Goal: Task Accomplishment & Management: Manage account settings

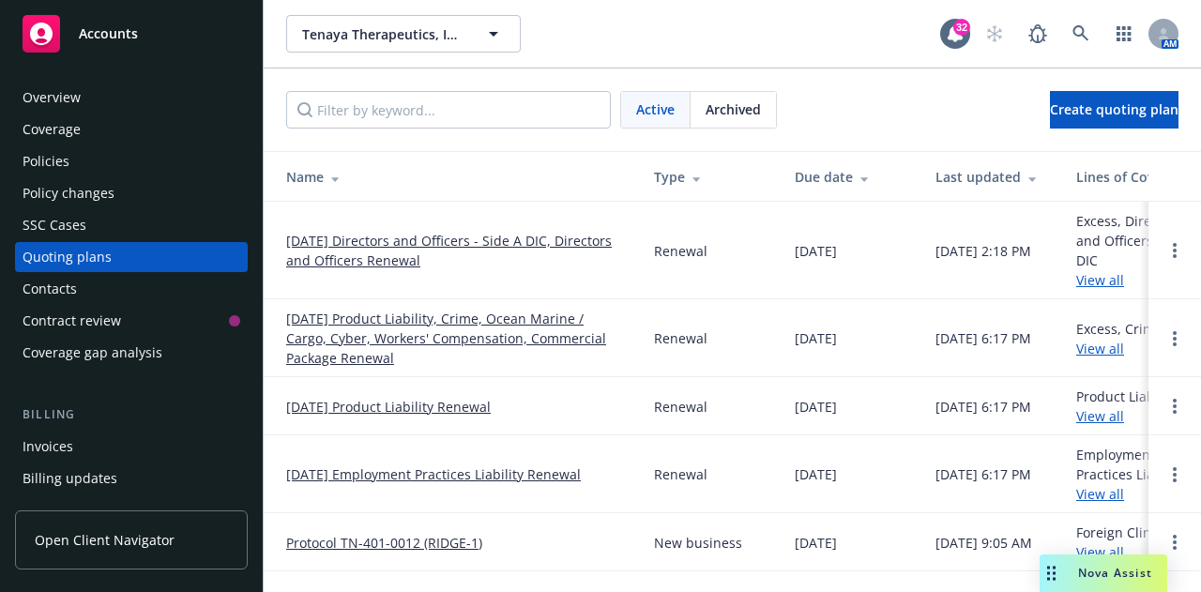
scroll to position [192, 0]
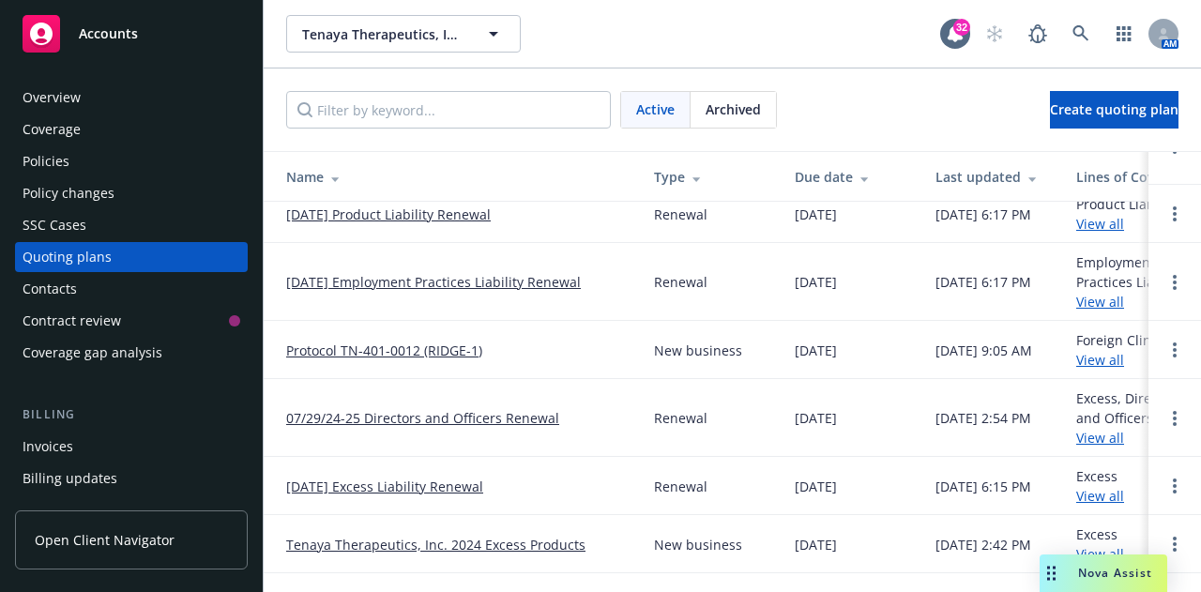
click at [102, 175] on div "Policies" at bounding box center [132, 161] width 218 height 30
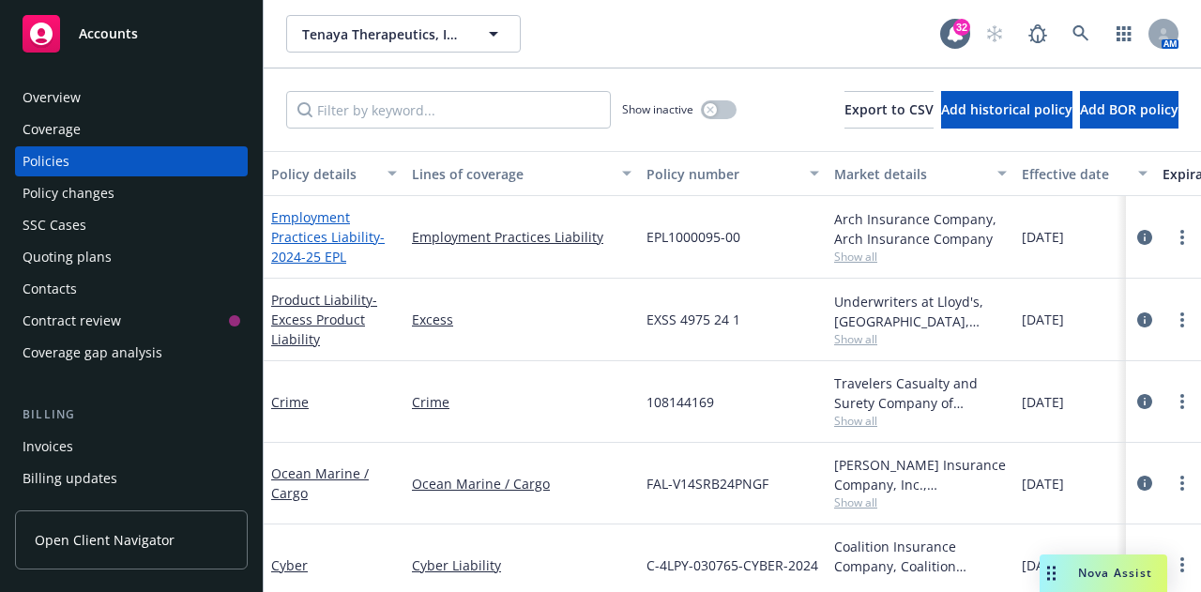
click at [299, 219] on link "Employment Practices Liability - 2024-25 EPL" at bounding box center [328, 236] width 114 height 57
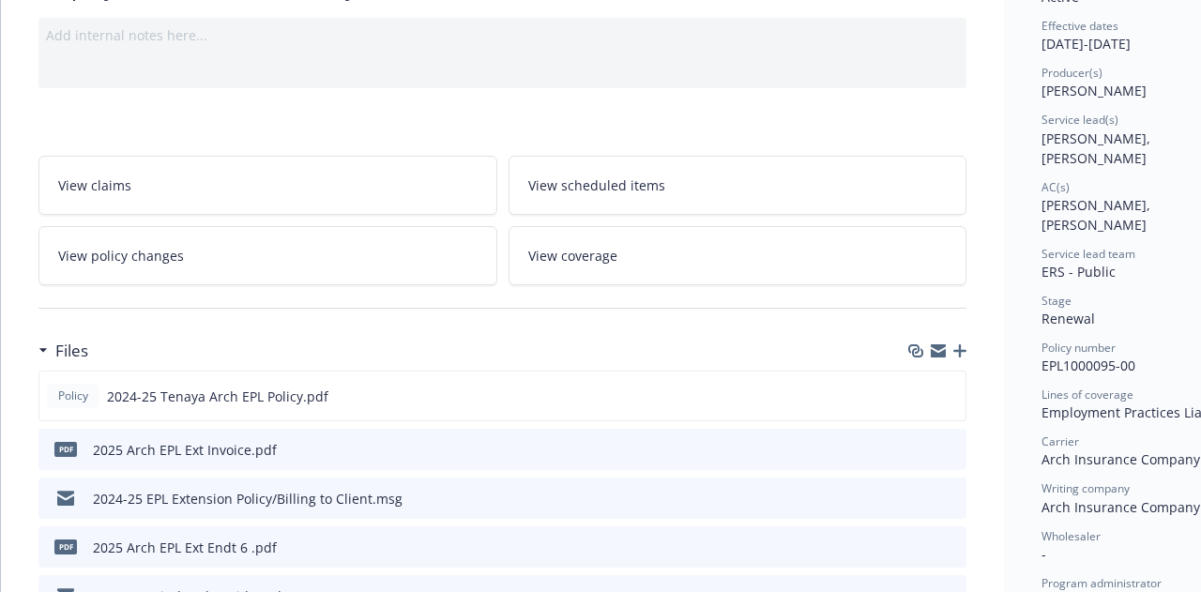
scroll to position [183, 0]
drag, startPoint x: 921, startPoint y: 399, endPoint x: 957, endPoint y: 397, distance: 36.6
click at [957, 397] on div "Preview file Preview file" at bounding box center [933, 397] width 51 height 22
click at [957, 397] on button "preview file" at bounding box center [948, 395] width 21 height 17
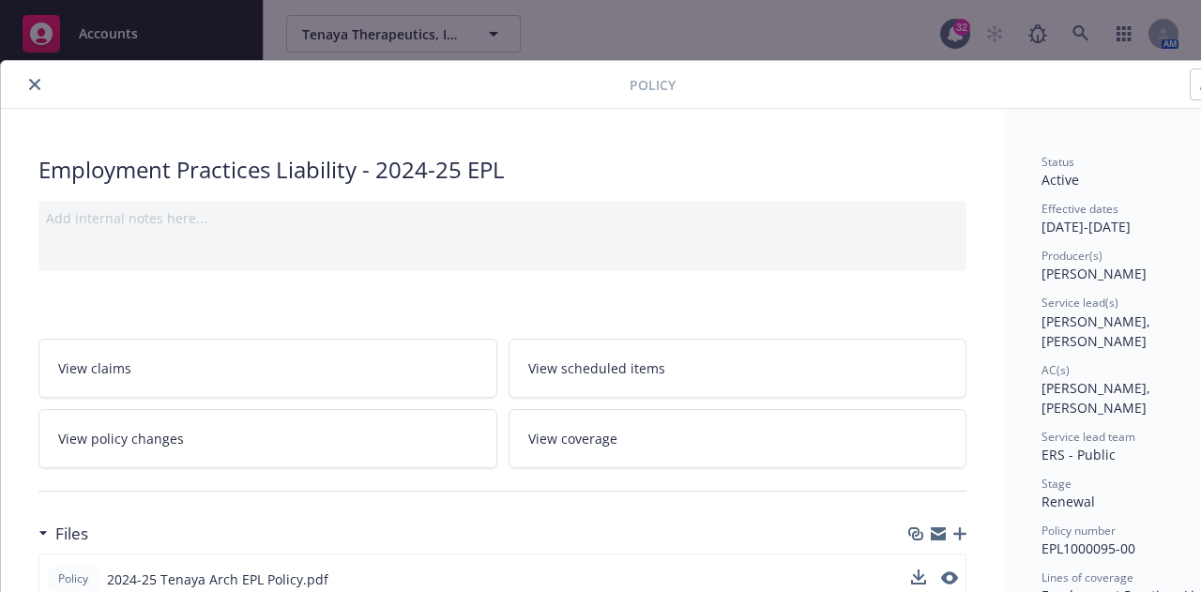
click at [29, 84] on icon "close" at bounding box center [34, 84] width 11 height 11
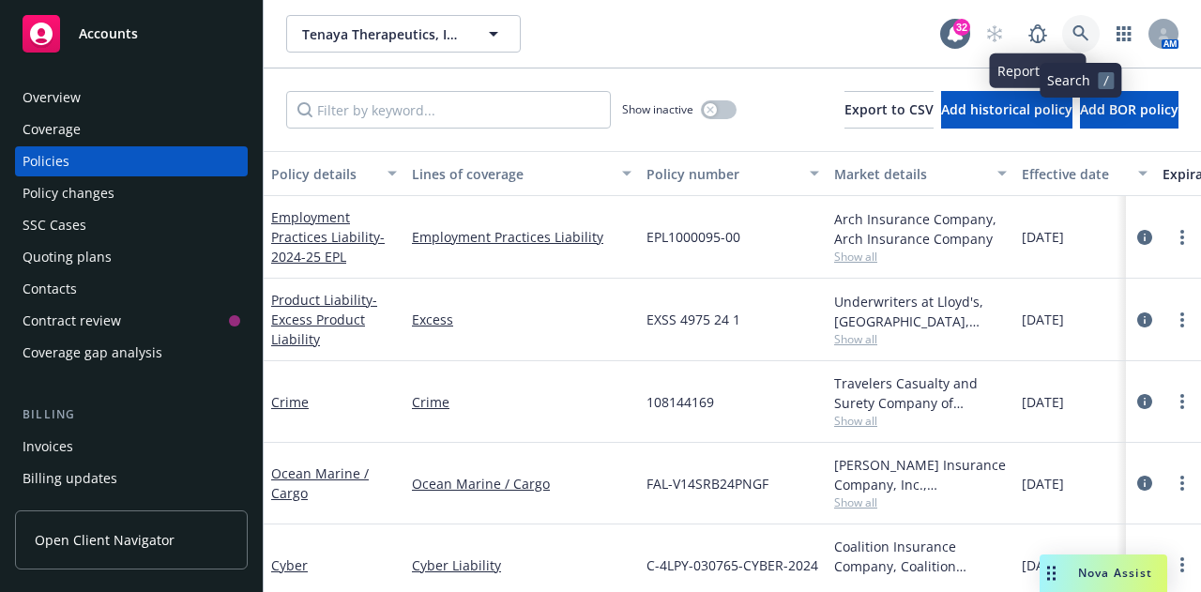
click at [1077, 30] on icon at bounding box center [1081, 33] width 17 height 17
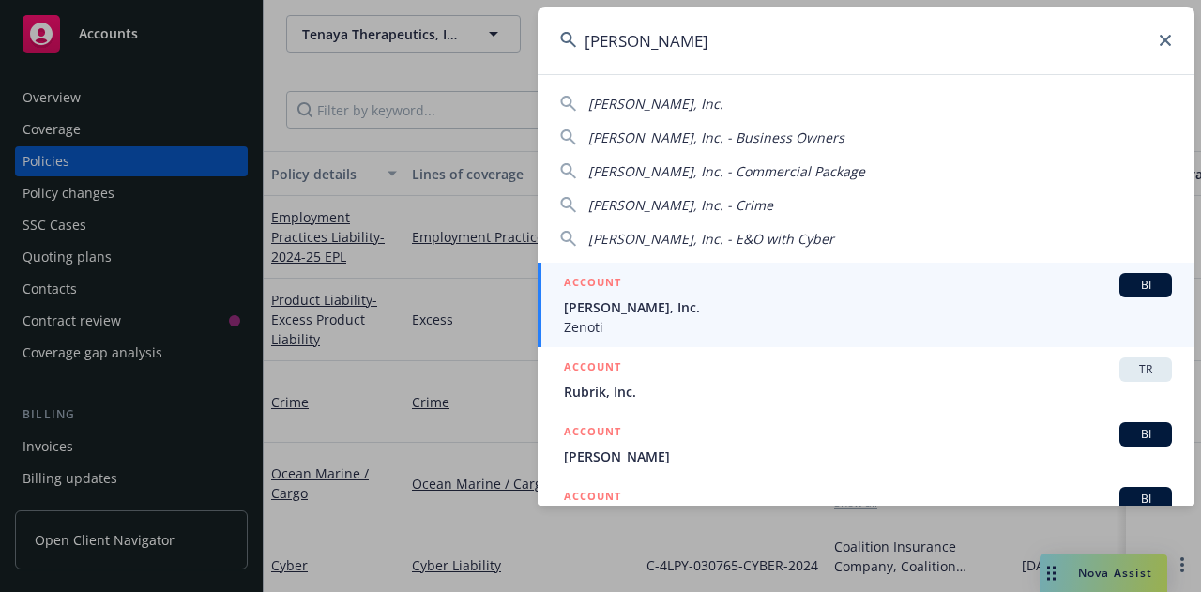
type input "[PERSON_NAME]"
click at [627, 316] on span "[PERSON_NAME], Inc." at bounding box center [868, 308] width 608 height 20
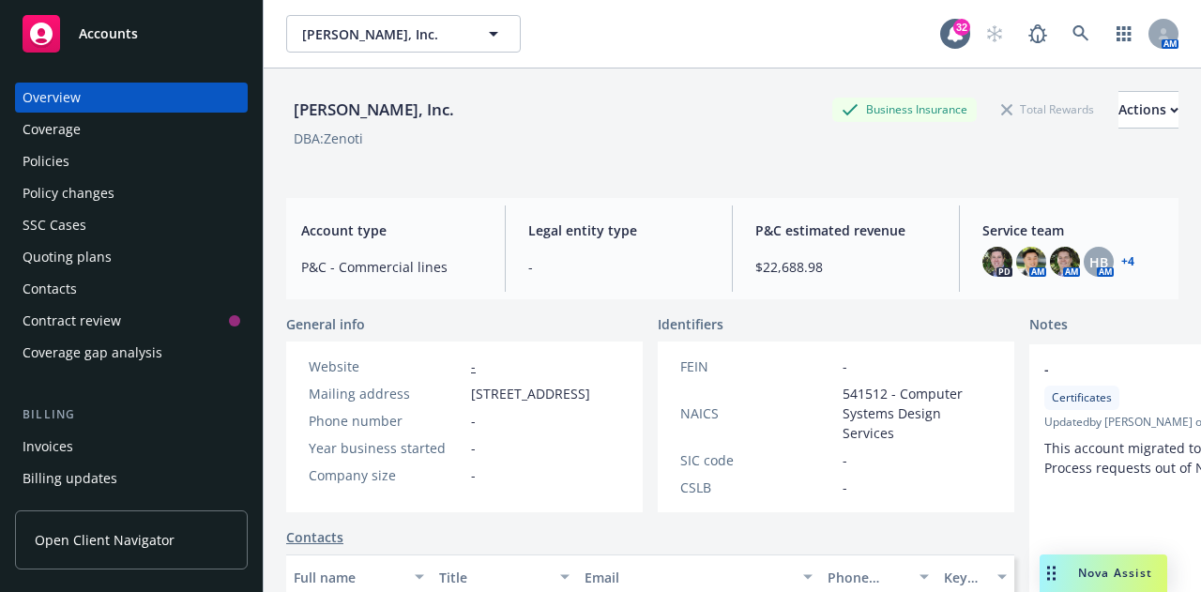
click at [105, 166] on div "Policies" at bounding box center [132, 161] width 218 height 30
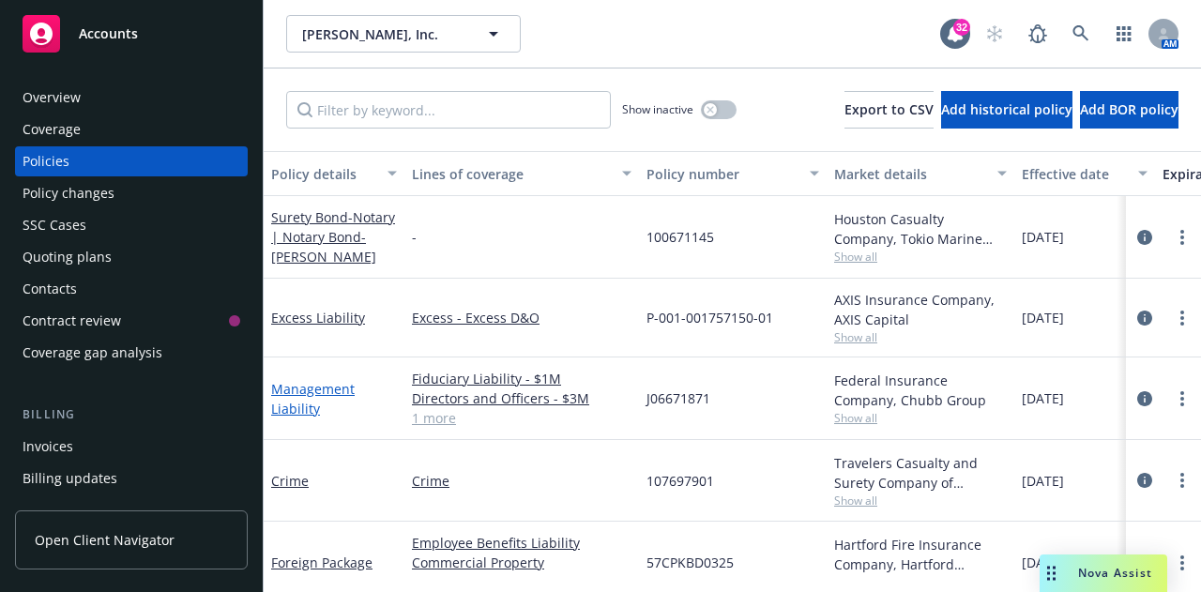
click at [298, 389] on link "Management Liability" at bounding box center [313, 399] width 84 height 38
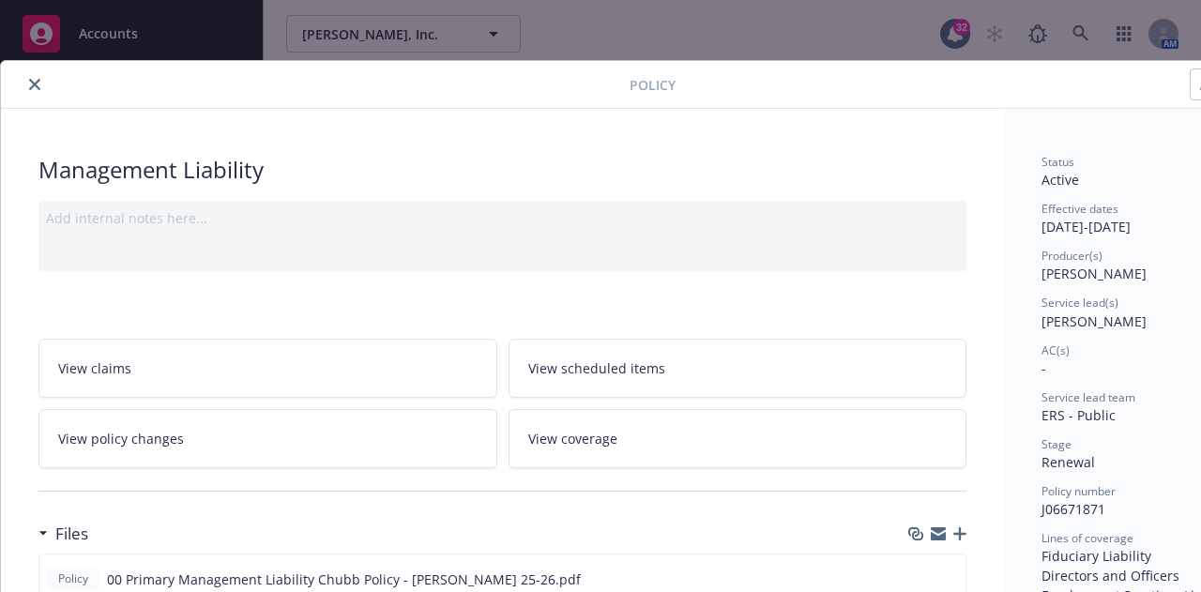
click at [35, 85] on icon "close" at bounding box center [34, 84] width 11 height 11
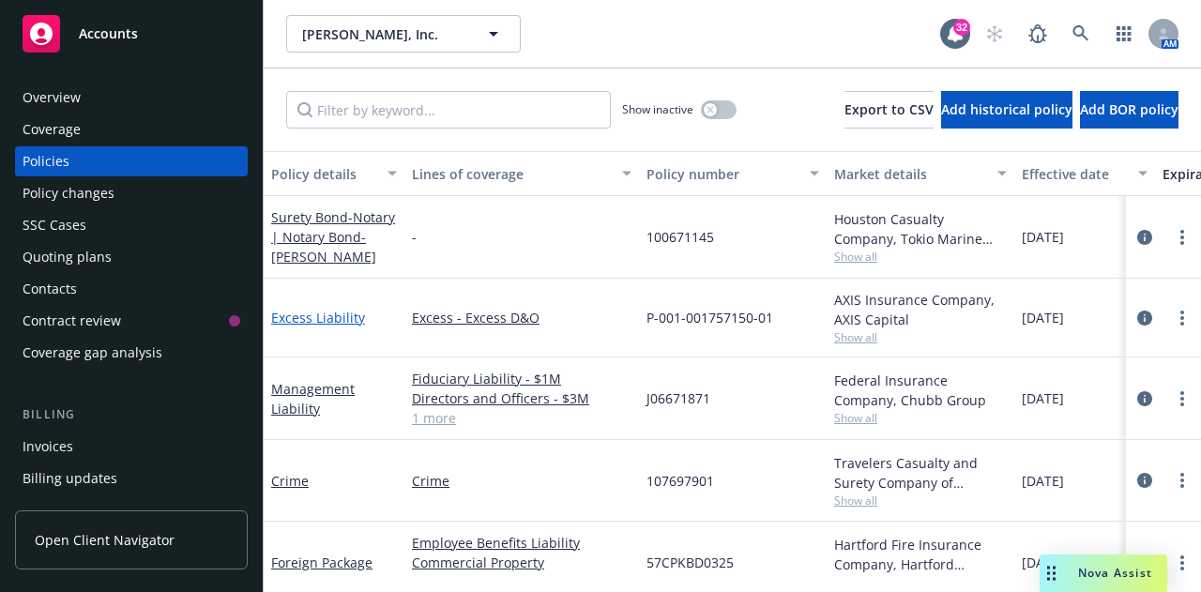
click at [303, 321] on link "Excess Liability" at bounding box center [318, 318] width 94 height 18
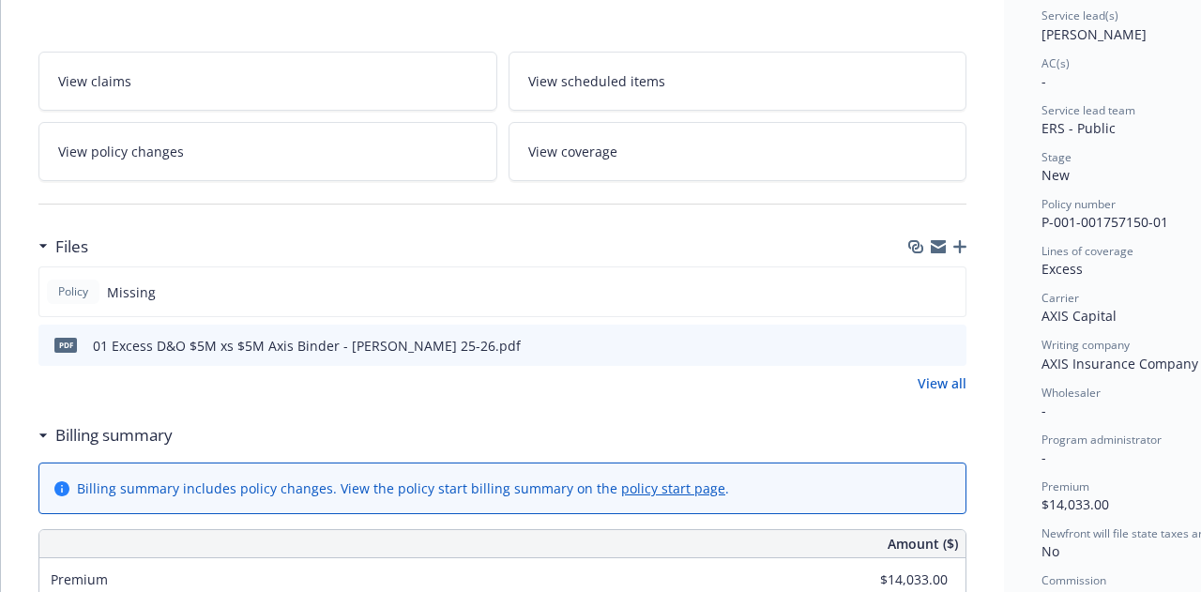
scroll to position [328, 0]
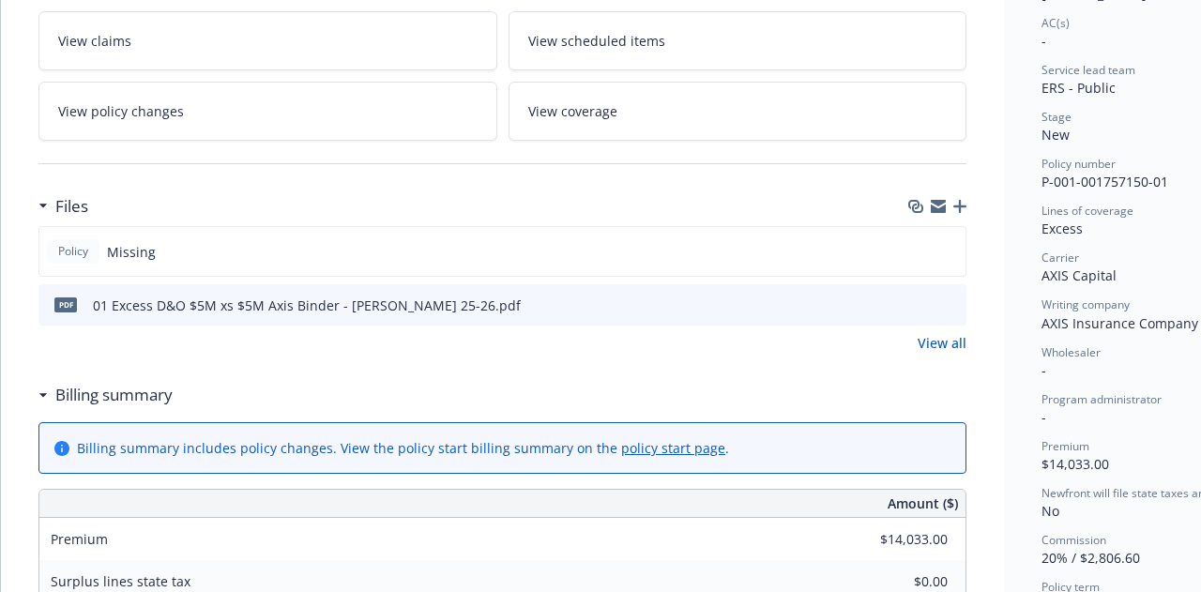
click at [954, 208] on icon "button" at bounding box center [960, 206] width 13 height 13
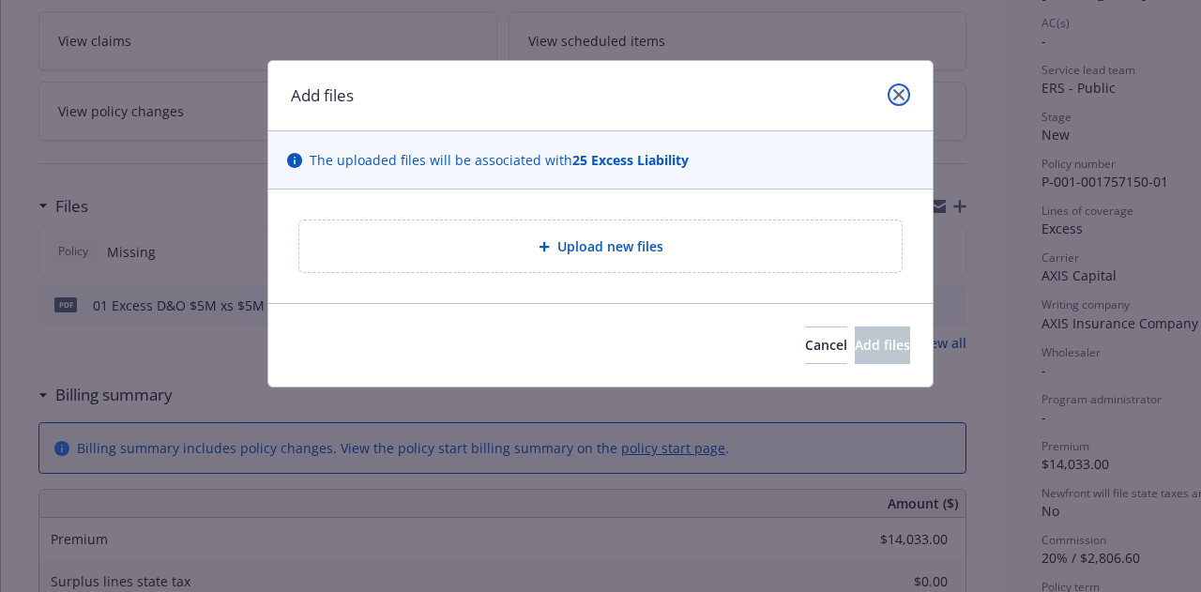
click at [904, 97] on icon "close" at bounding box center [898, 94] width 11 height 11
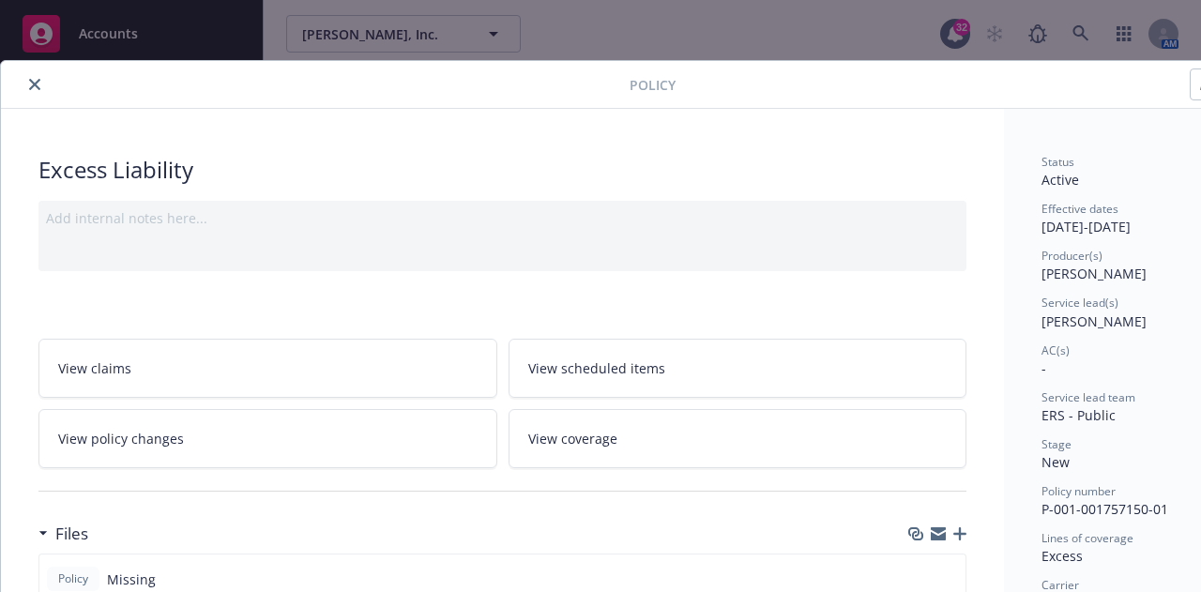
scroll to position [0, 103]
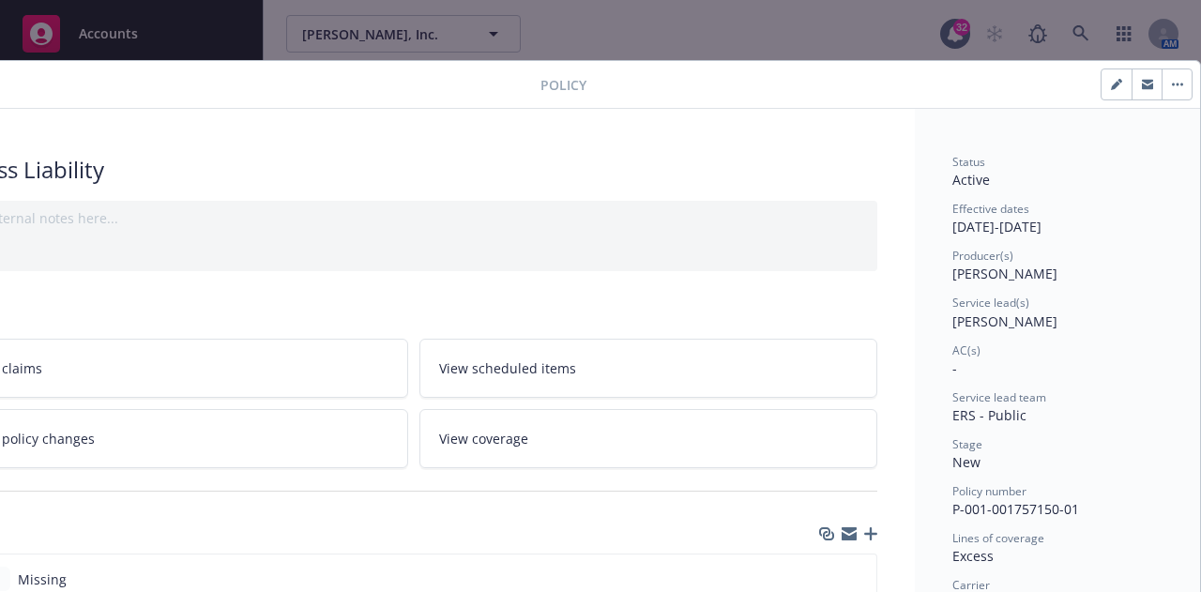
click at [1172, 79] on button "button" at bounding box center [1177, 84] width 30 height 30
drag, startPoint x: 1047, startPoint y: 95, endPoint x: 883, endPoint y: 99, distance: 164.3
click at [883, 99] on div at bounding box center [890, 85] width 606 height 32
click at [1162, 94] on button "button" at bounding box center [1177, 84] width 30 height 30
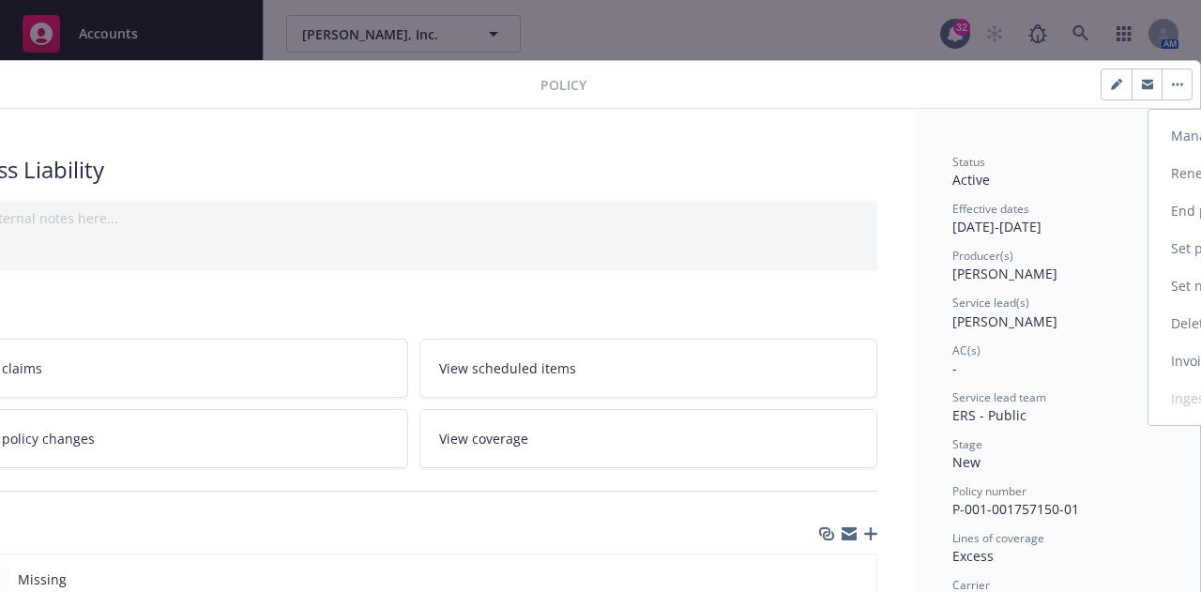
click at [1162, 94] on button "Manage lines of coverage Renew with incumbent End policy Set prior policies Set…" at bounding box center [1177, 84] width 30 height 30
click at [1105, 97] on button "button" at bounding box center [1117, 84] width 30 height 30
select select "NEW"
select select "12"
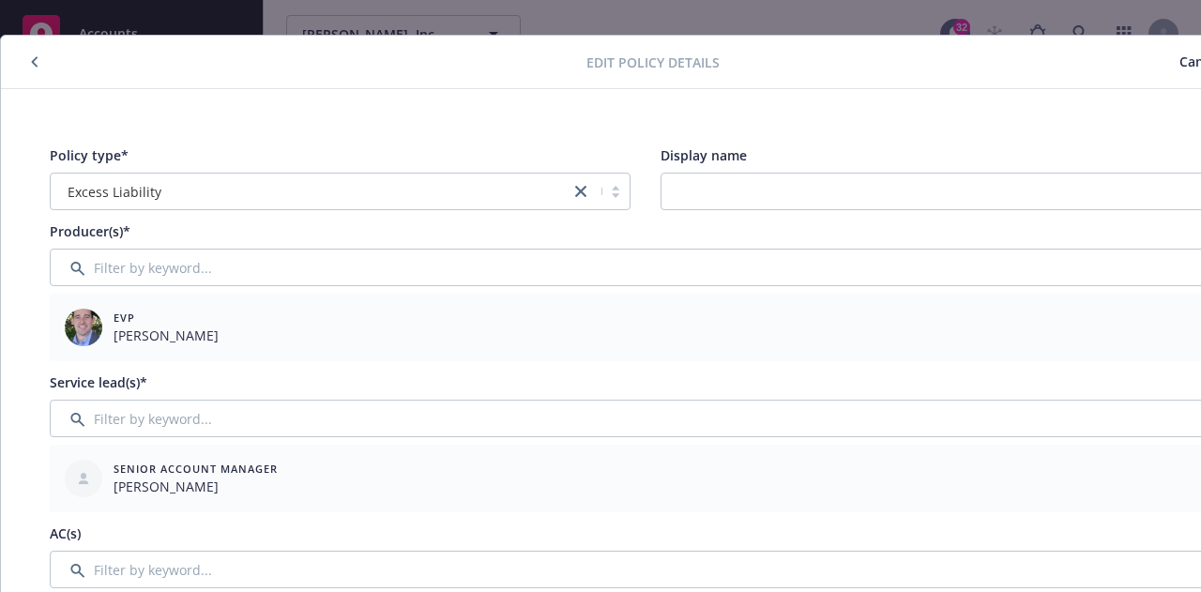
scroll to position [0, 0]
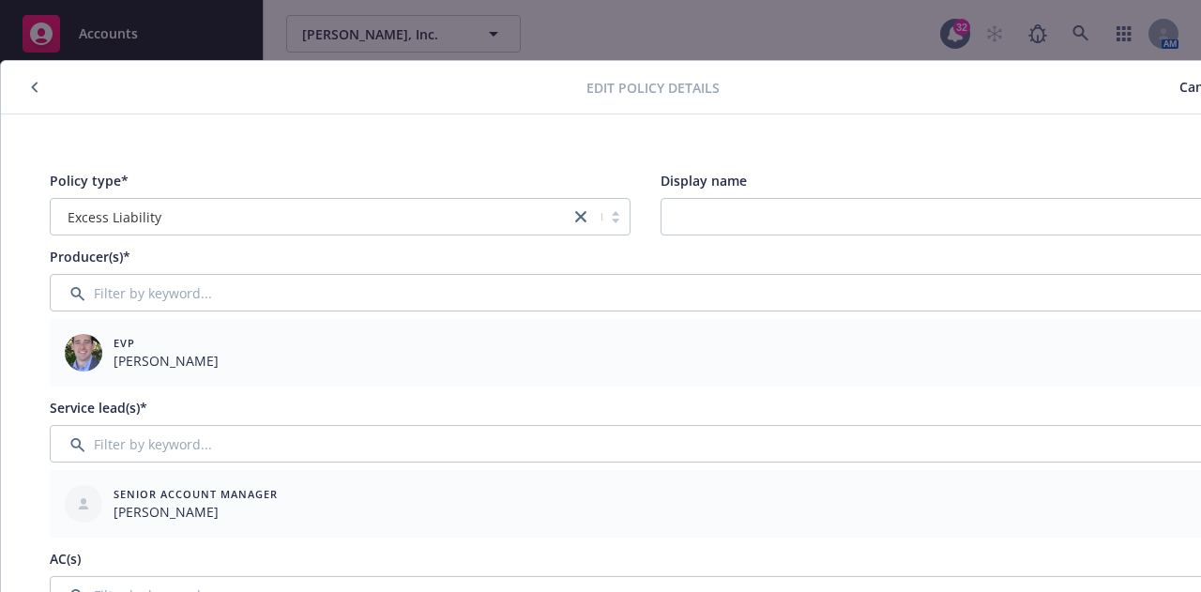
click at [34, 83] on icon "button" at bounding box center [35, 87] width 8 height 11
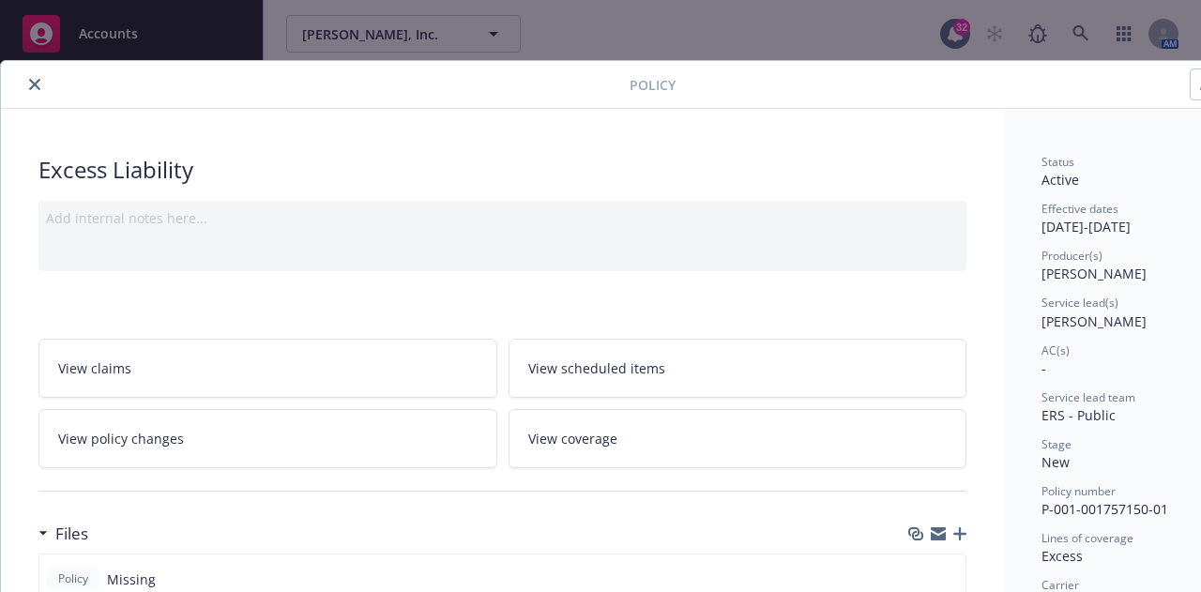
scroll to position [0, 103]
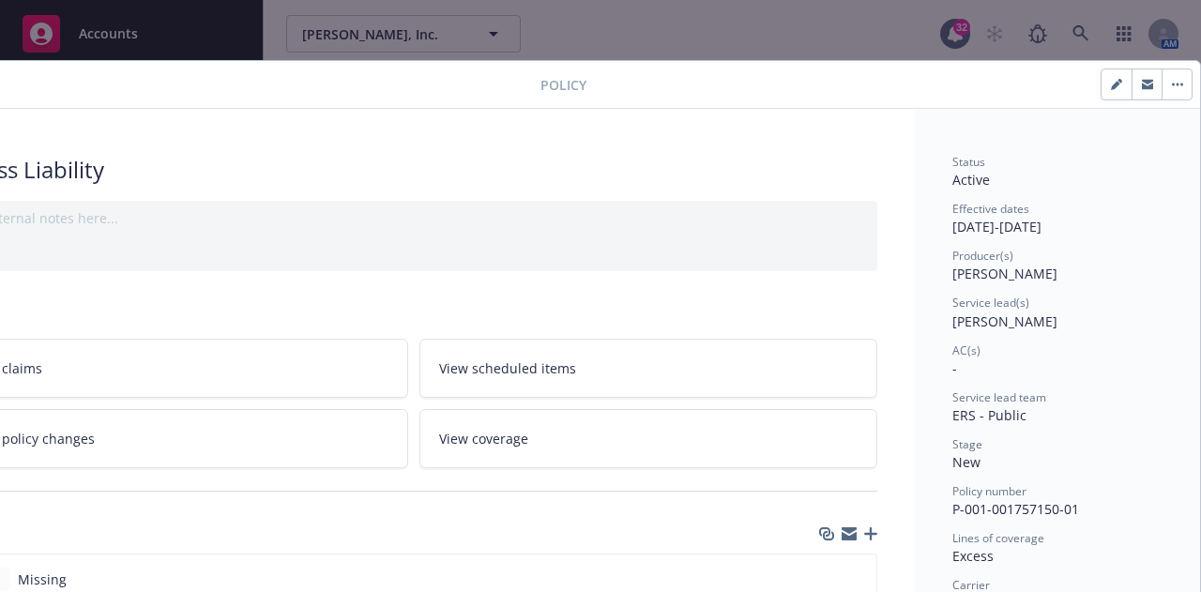
click at [1162, 79] on button "button" at bounding box center [1177, 84] width 30 height 30
click at [1162, 79] on button "Manage lines of coverage Renew with incumbent End policy Set prior policies Set…" at bounding box center [1177, 84] width 30 height 30
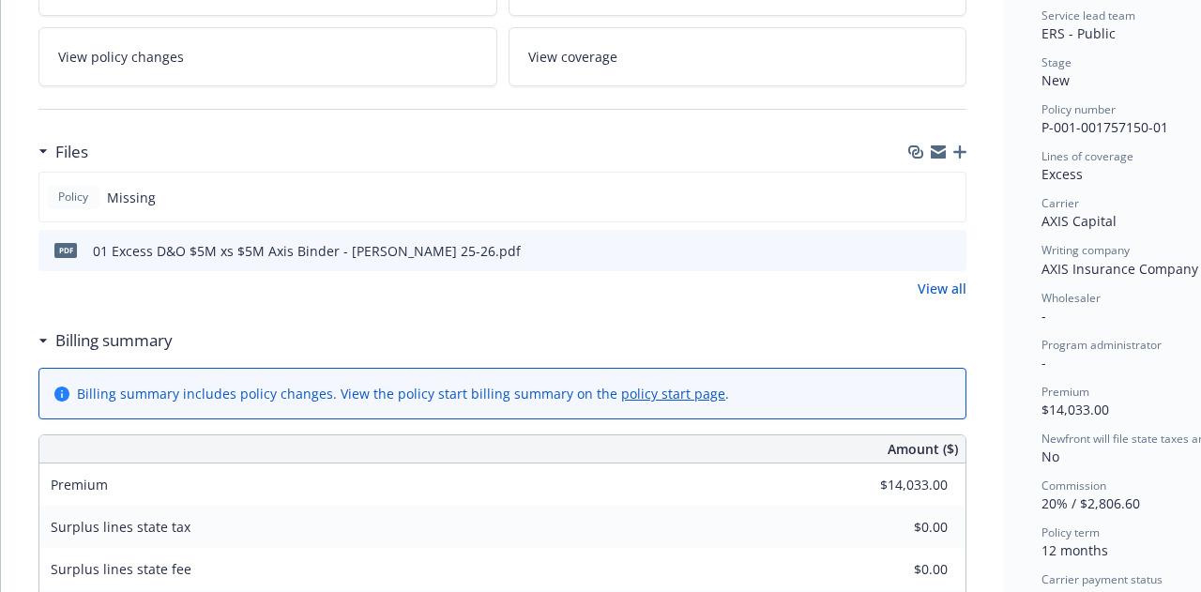
scroll to position [422, 0]
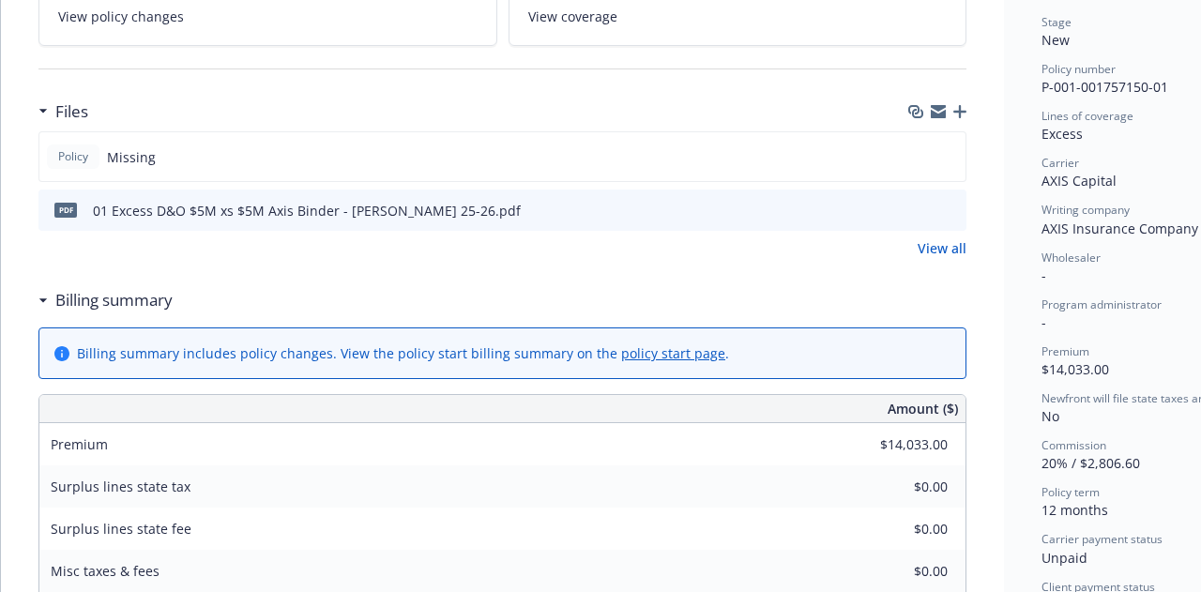
click at [960, 114] on icon "button" at bounding box center [960, 111] width 13 height 13
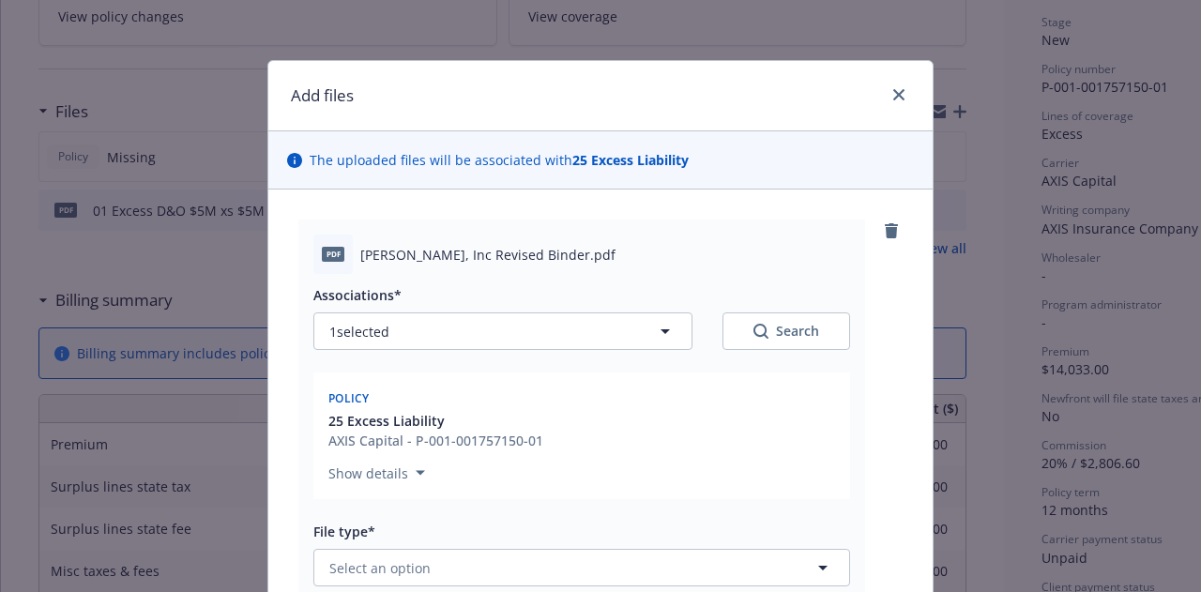
scroll to position [127, 0]
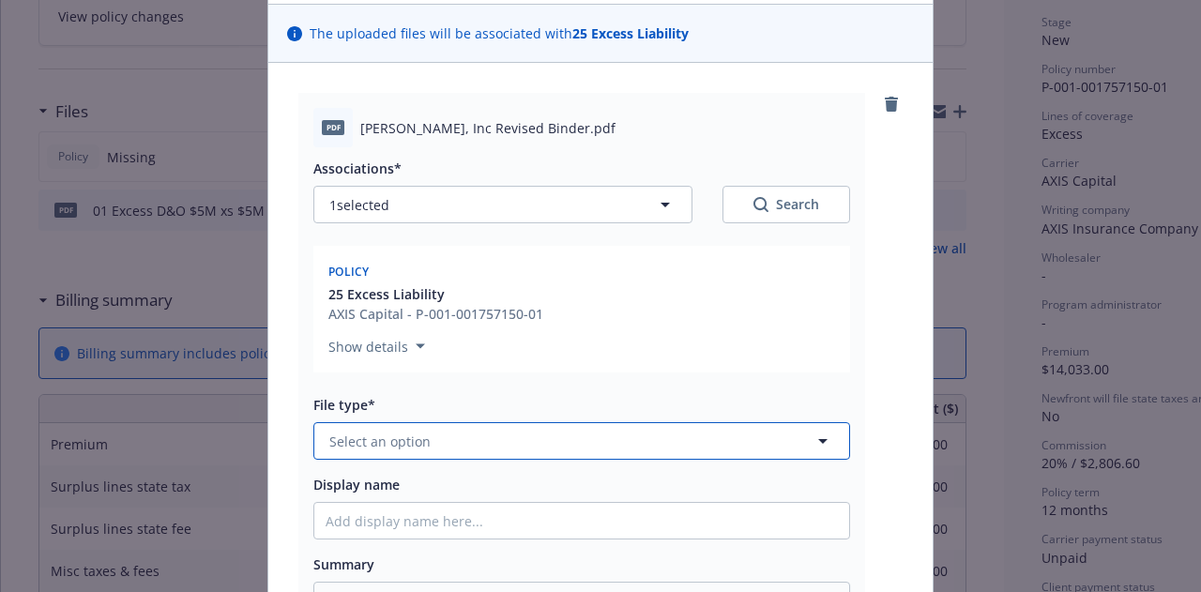
click at [508, 435] on button "Select an option" at bounding box center [581, 441] width 537 height 38
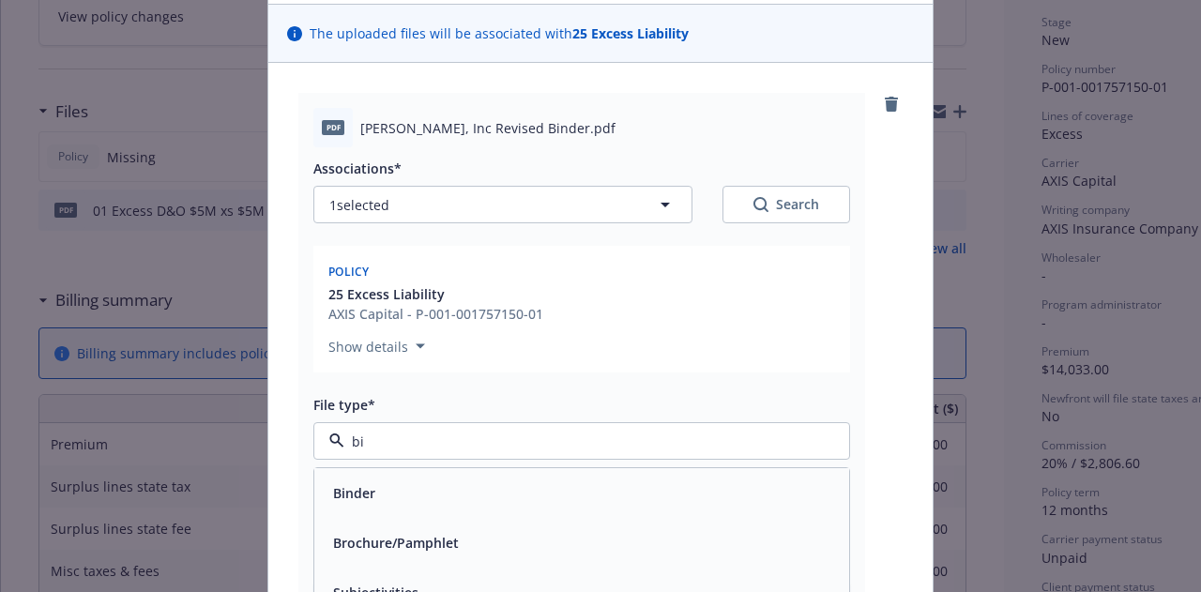
type input "bin"
click at [459, 496] on div "Binder" at bounding box center [582, 493] width 512 height 27
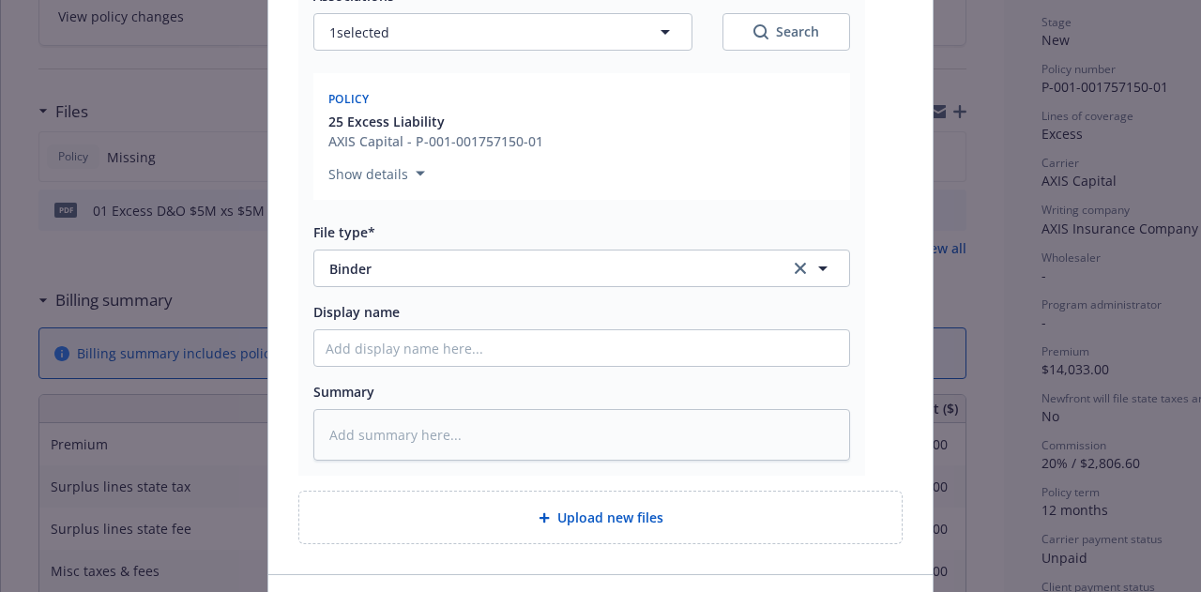
scroll to position [298, 0]
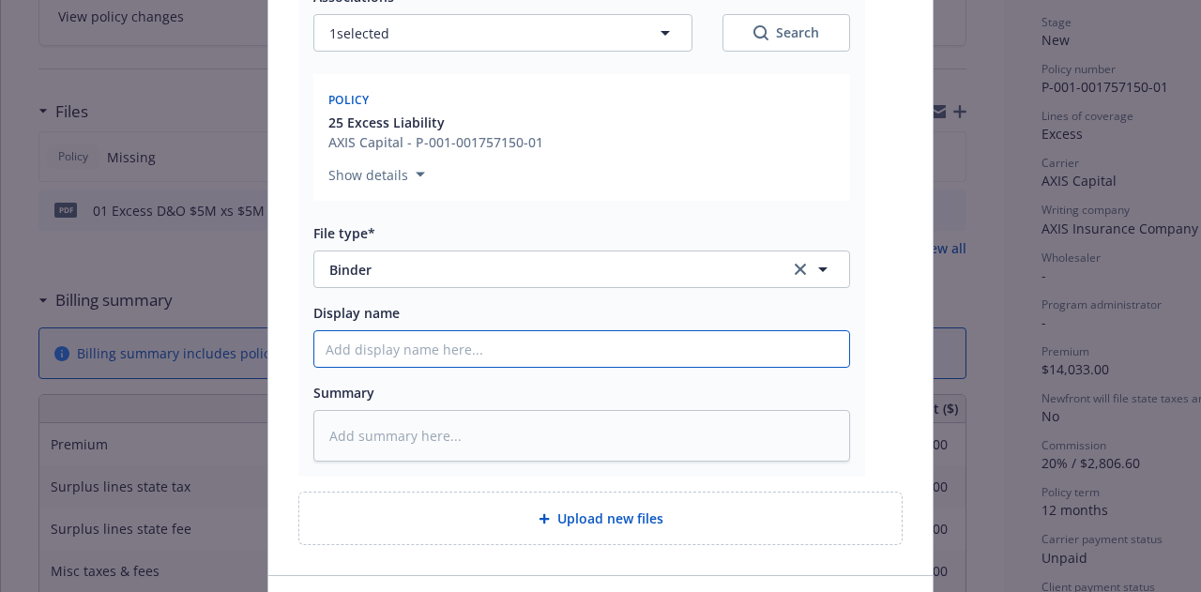
click at [427, 355] on input "Display name" at bounding box center [581, 349] width 535 height 36
type textarea "x"
type input "R"
type textarea "x"
type input "Re"
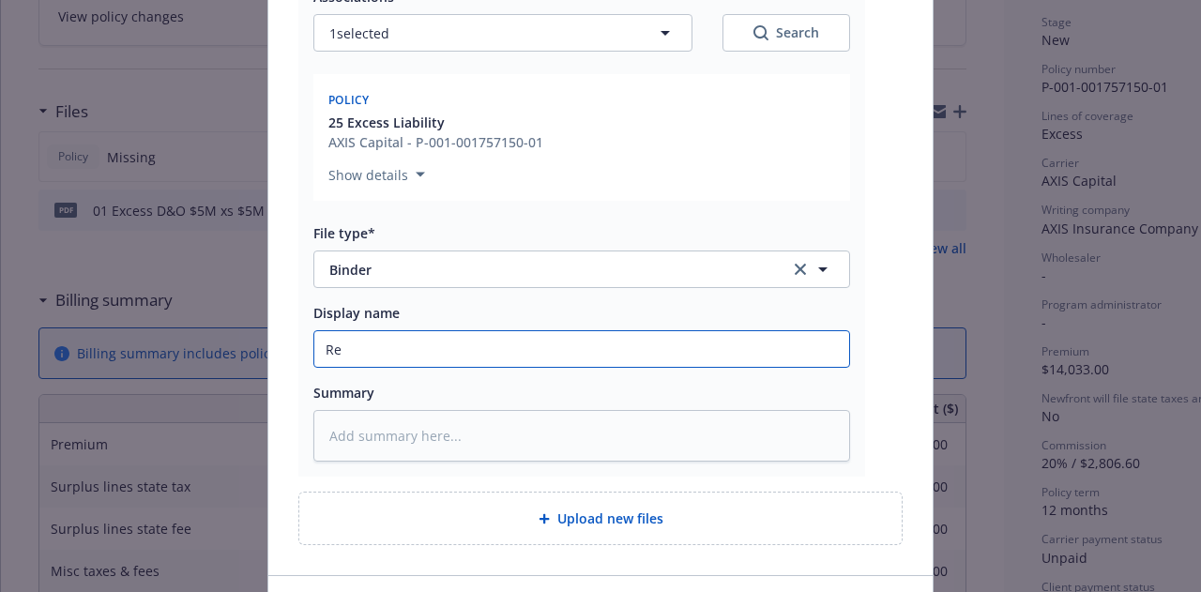
type textarea "x"
type input "Revi"
type textarea "x"
type input "[PERSON_NAME]"
type textarea "x"
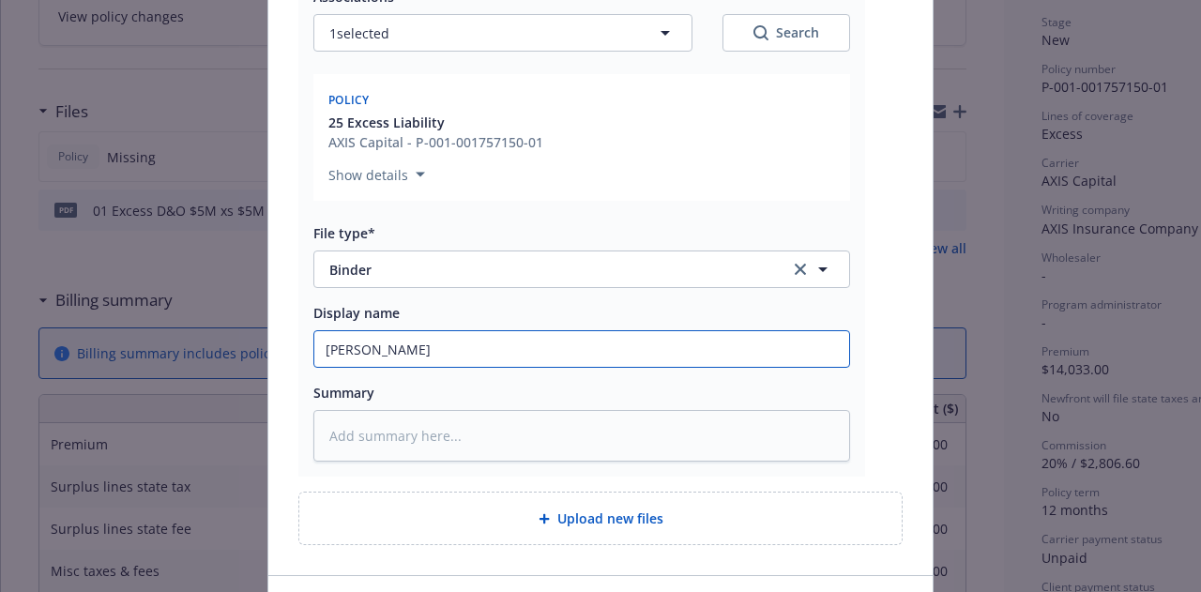
type input "Revise"
type textarea "x"
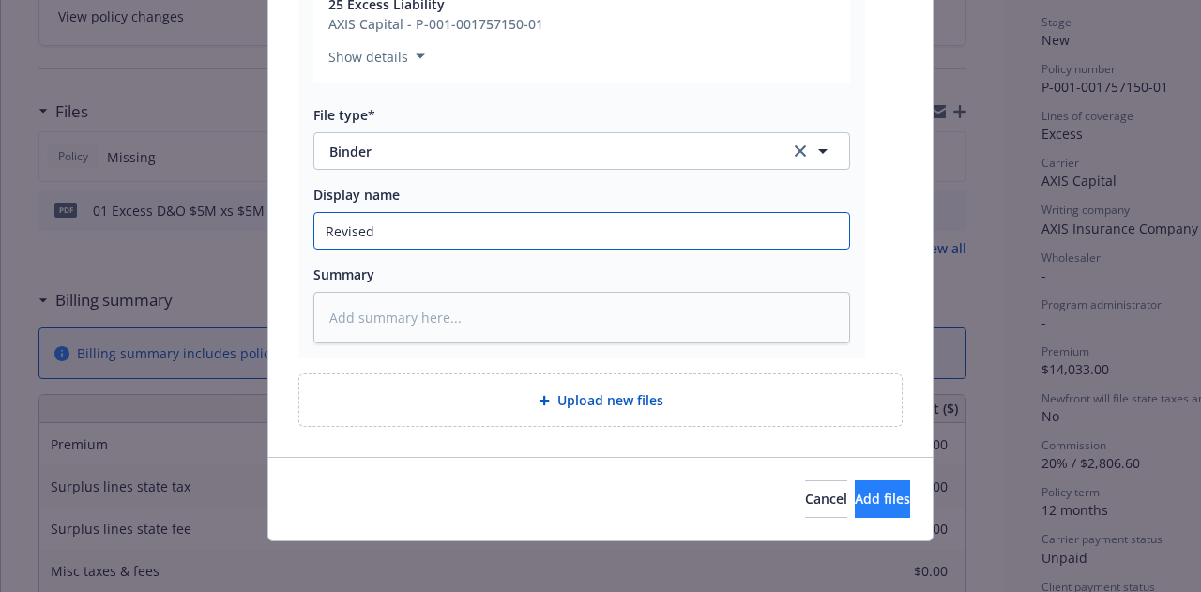
type input "Revised"
click at [855, 491] on span "Add files" at bounding box center [882, 499] width 55 height 18
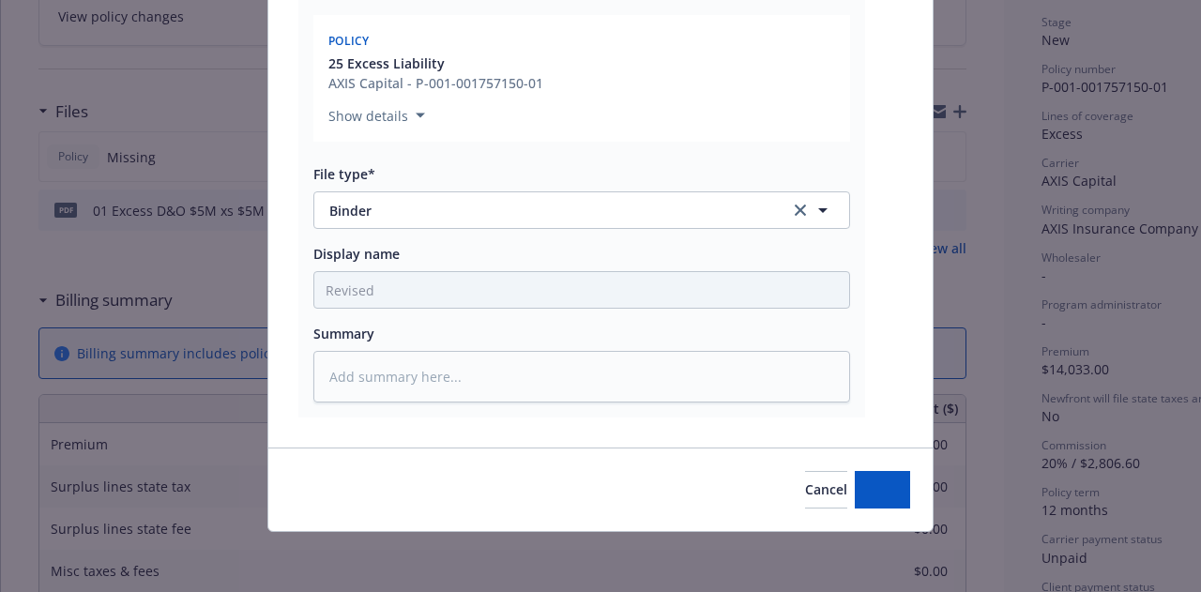
type textarea "x"
